Goal: Information Seeking & Learning: Learn about a topic

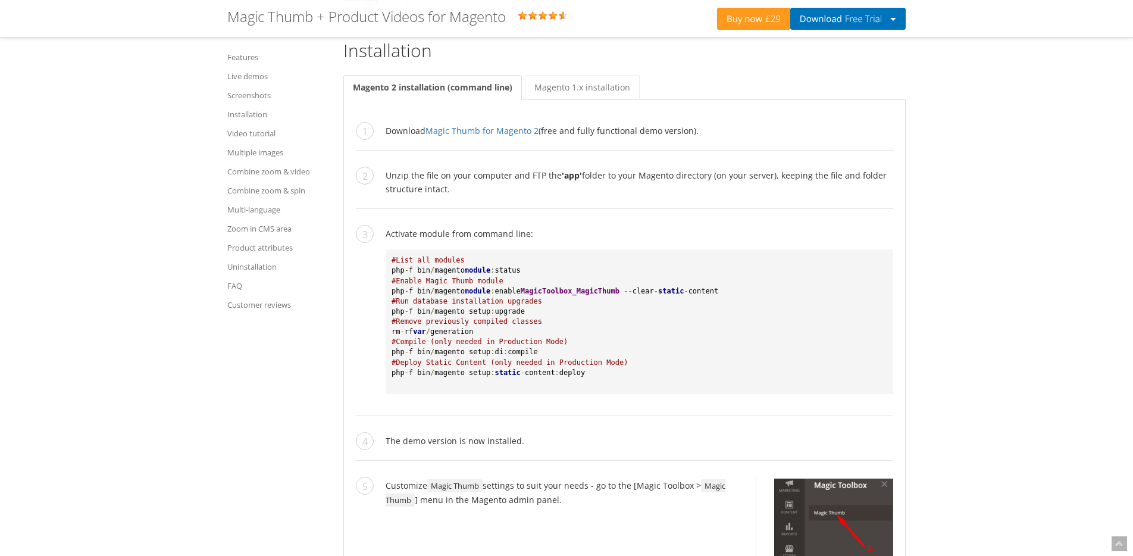
scroll to position [2407, 0]
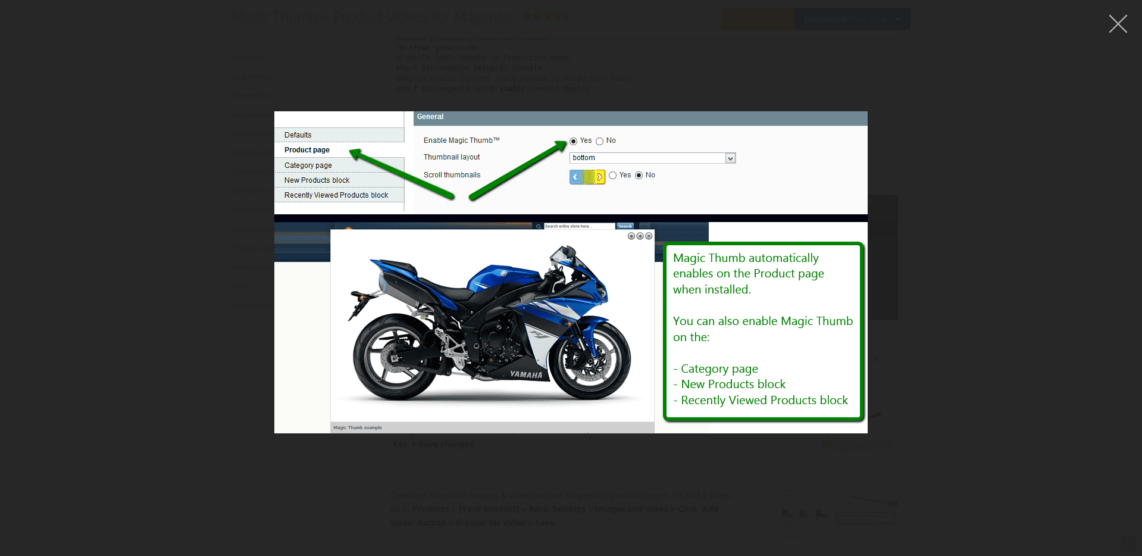
click at [1110, 20] on button "button" at bounding box center [1118, 24] width 36 height 36
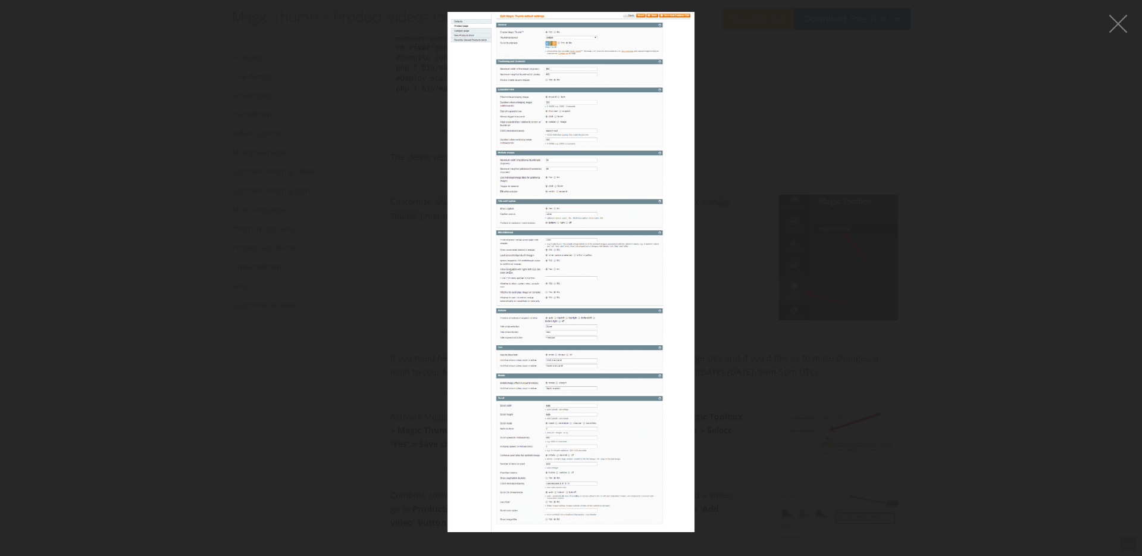
click at [605, 256] on img at bounding box center [571, 272] width 247 height 520
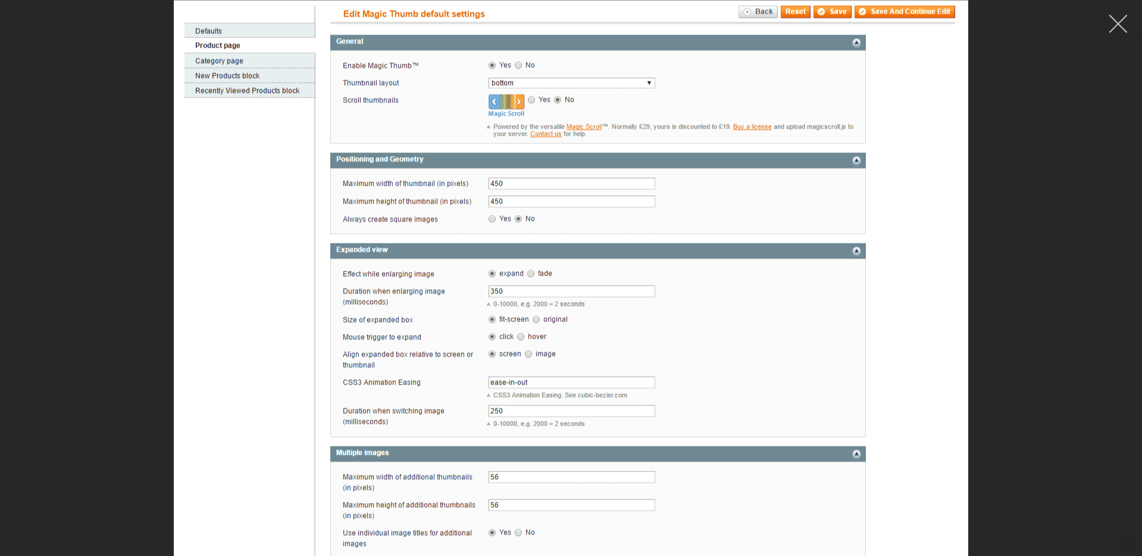
click at [1119, 27] on button "button" at bounding box center [1118, 24] width 36 height 36
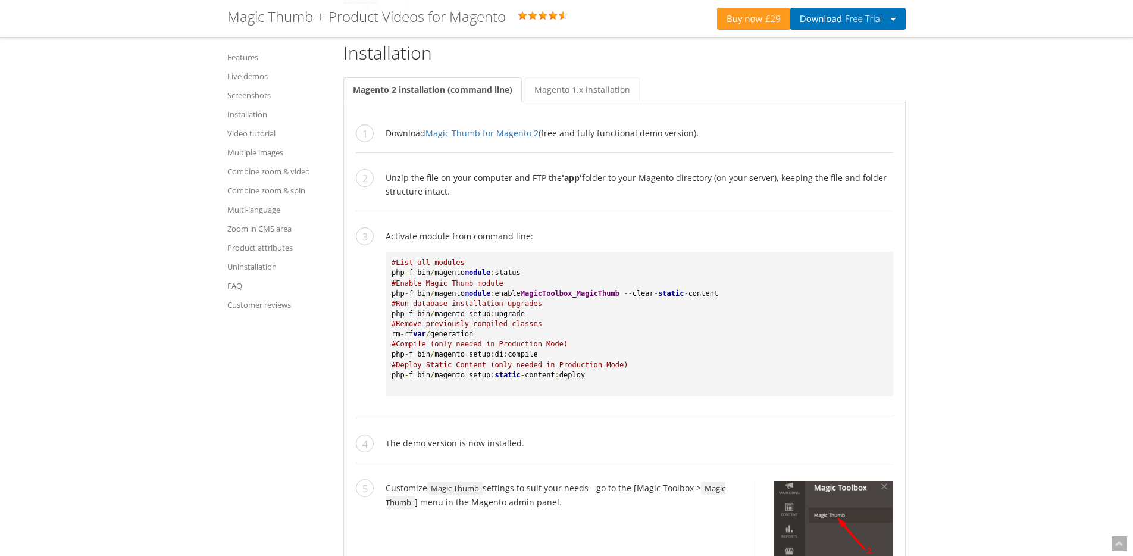
scroll to position [1798, 0]
